Goal: Information Seeking & Learning: Find specific fact

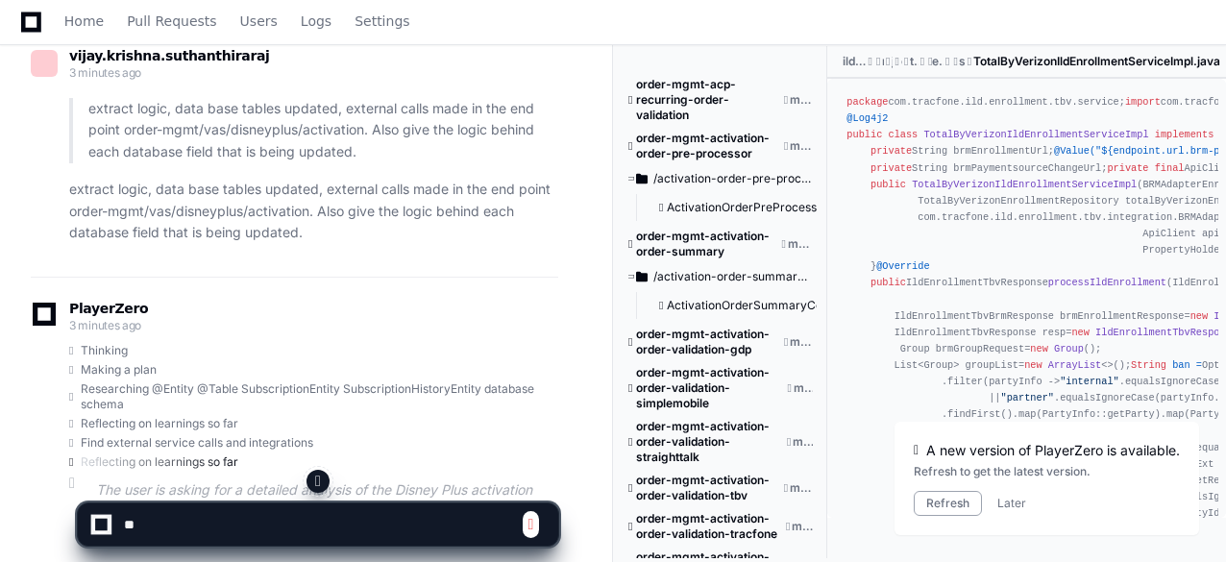
scroll to position [13231, 0]
click at [332, 242] on p "extract logic, data base tables updated, external calls made in the end point o…" at bounding box center [313, 209] width 489 height 65
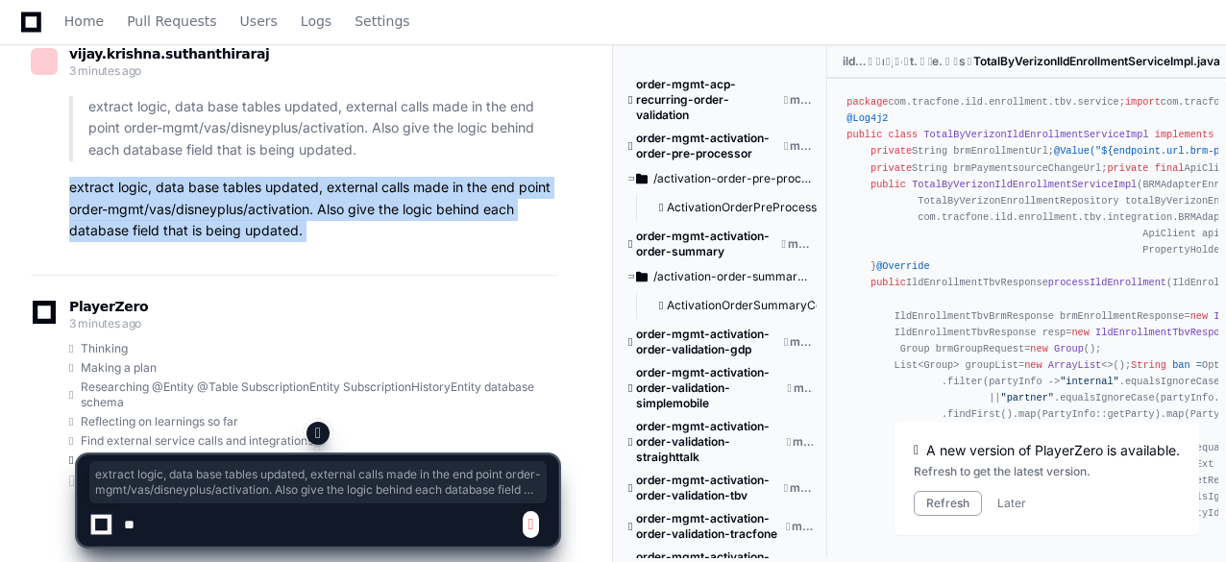
click at [332, 242] on p "extract logic, data base tables updated, external calls made in the end point o…" at bounding box center [313, 209] width 489 height 65
click at [282, 242] on p "extract logic, data base tables updated, external calls made in the end point o…" at bounding box center [313, 209] width 489 height 65
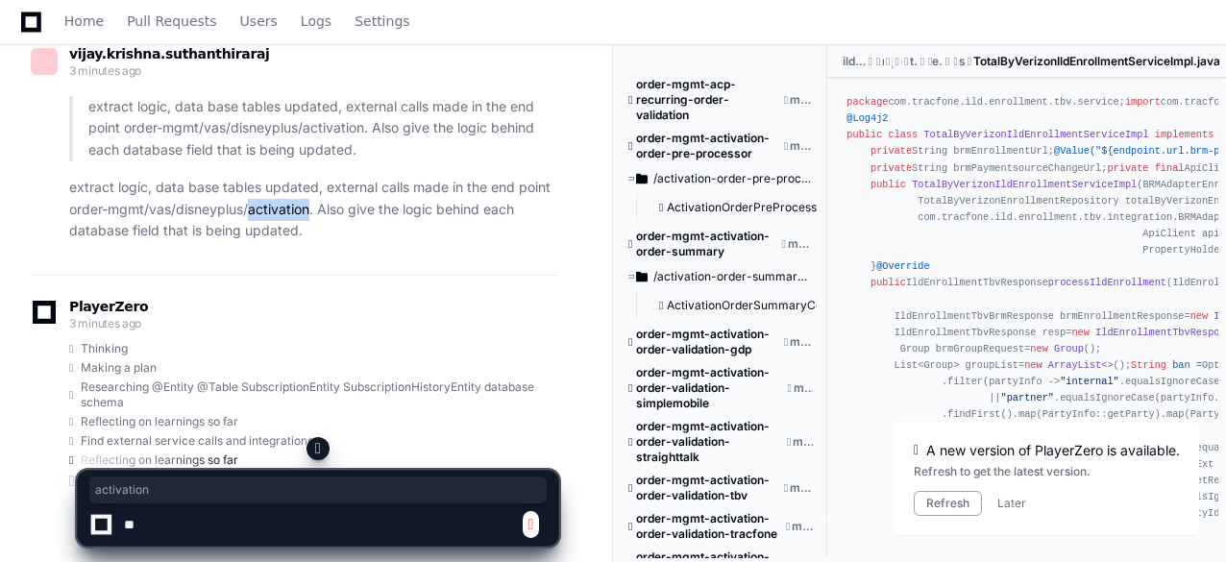
click at [282, 242] on p "extract logic, data base tables updated, external calls made in the end point o…" at bounding box center [313, 209] width 489 height 65
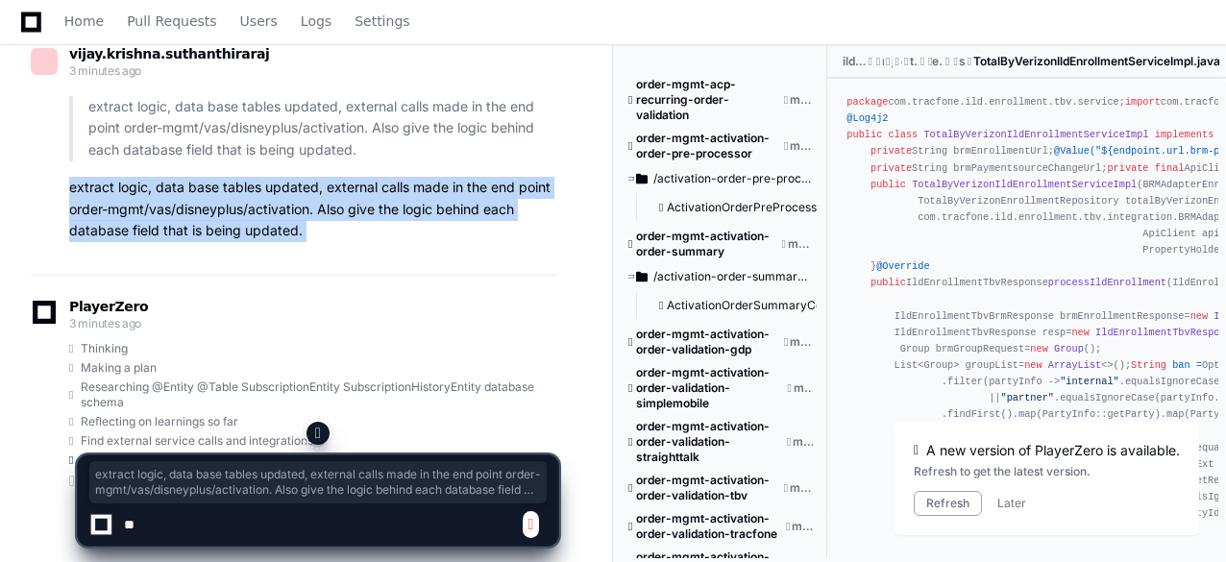
click at [282, 242] on p "extract logic, data base tables updated, external calls made in the end point o…" at bounding box center [313, 209] width 489 height 65
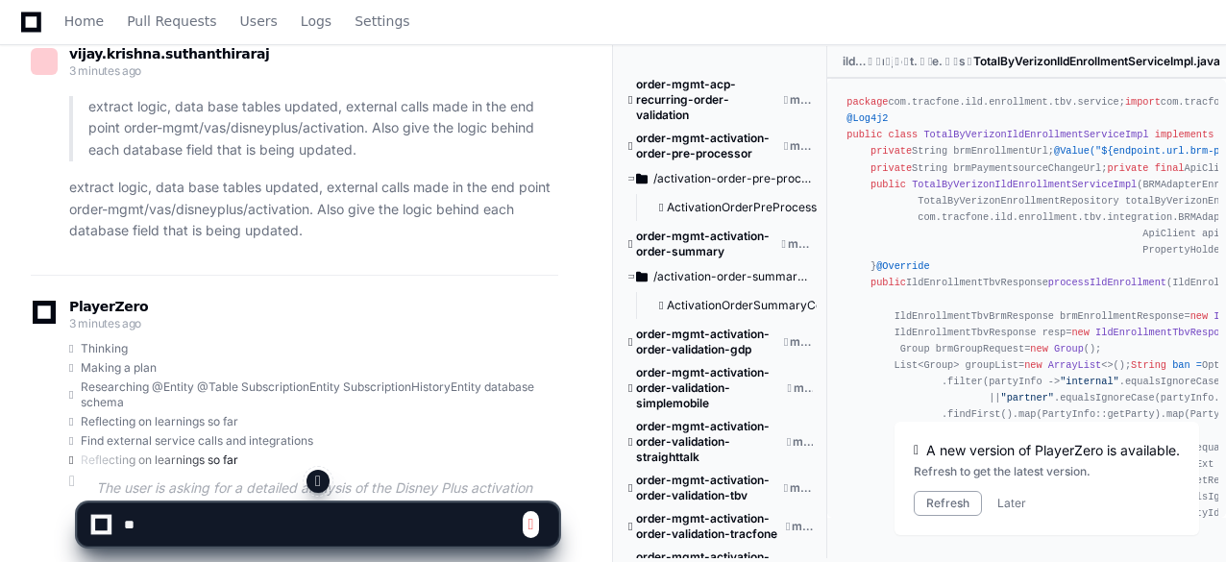
click at [534, 526] on span at bounding box center [531, 524] width 6 height 15
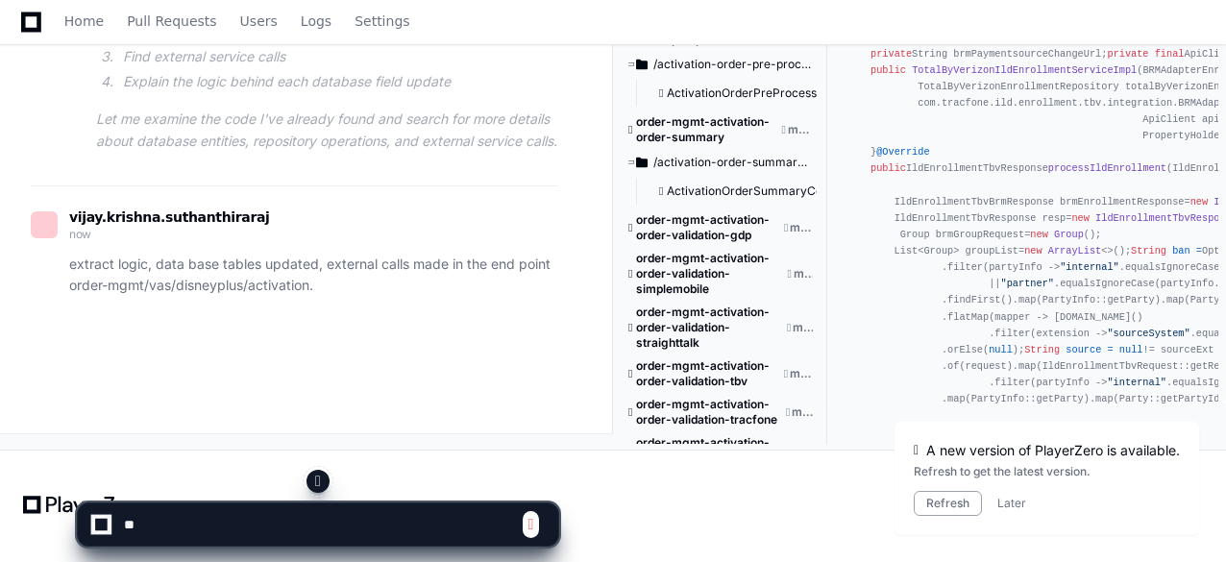
scroll to position [13866, 0]
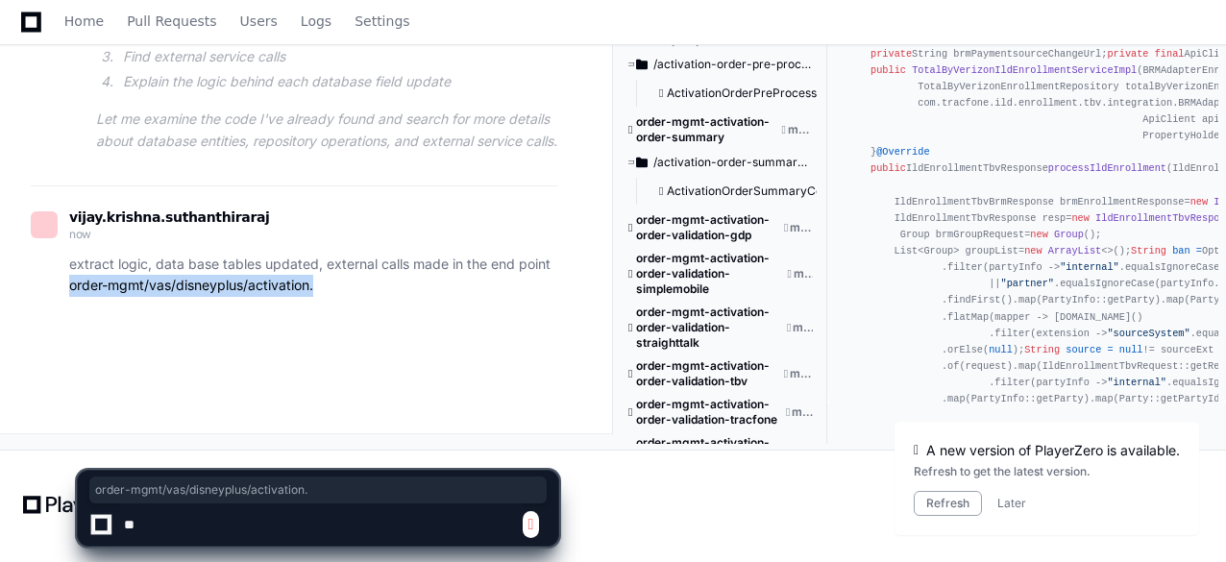
drag, startPoint x: 329, startPoint y: 283, endPoint x: 66, endPoint y: 287, distance: 262.4
click at [66, 287] on div "extract logic, data base tables updated, external calls made in the end point o…" at bounding box center [295, 276] width 528 height 44
copy p "order-mgmt/vas/disneyplus/activation."
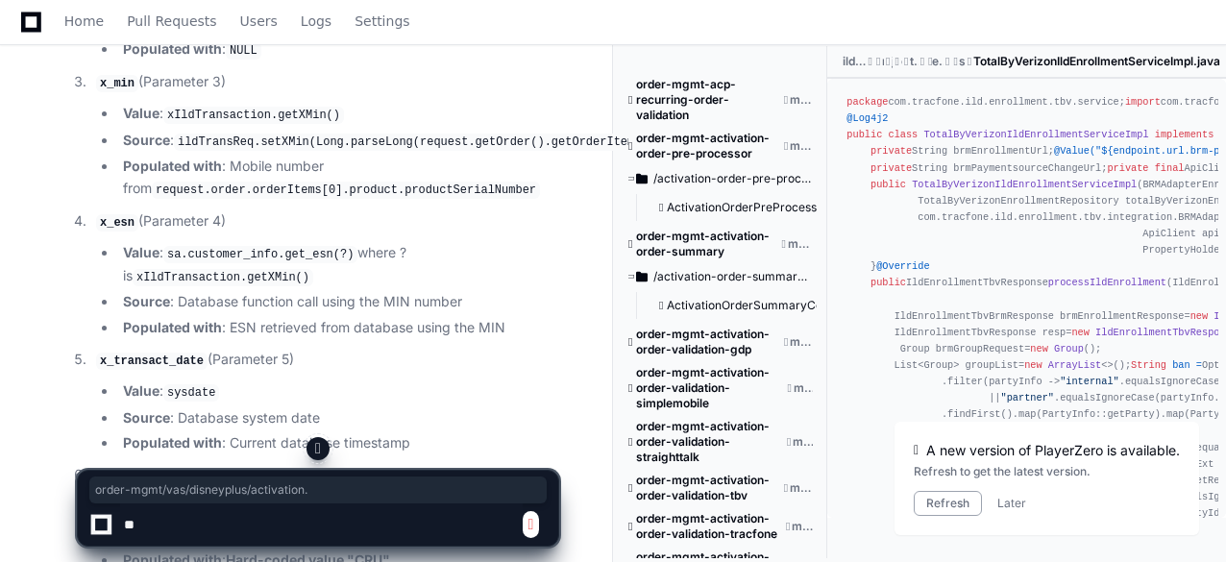
scroll to position [7335, 0]
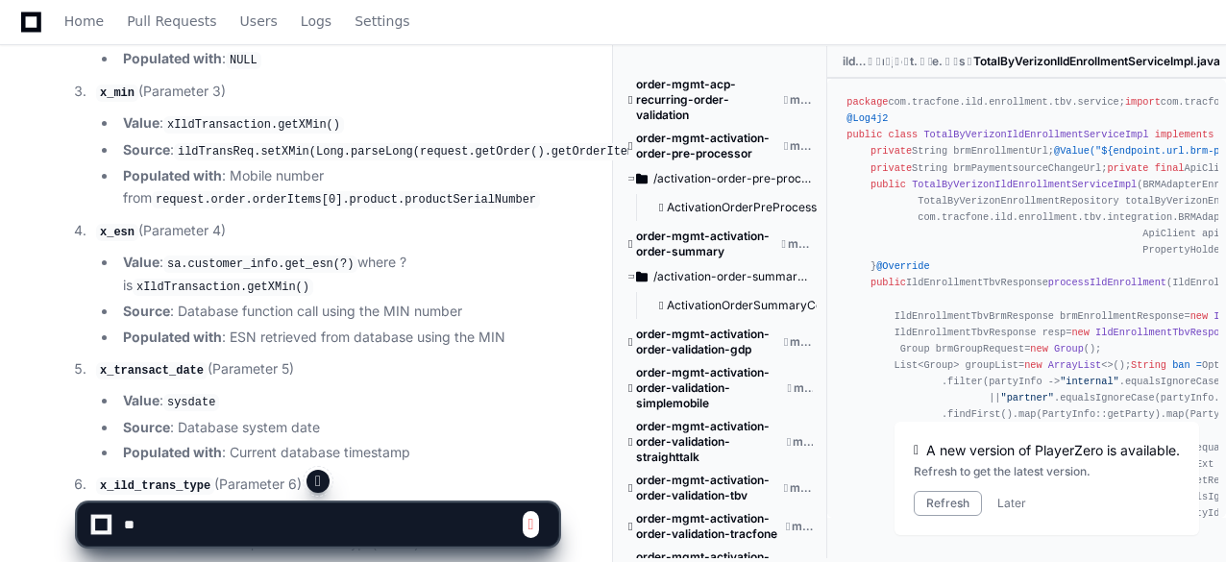
click at [532, 528] on span at bounding box center [531, 524] width 6 height 15
